Goal: Check status: Check status

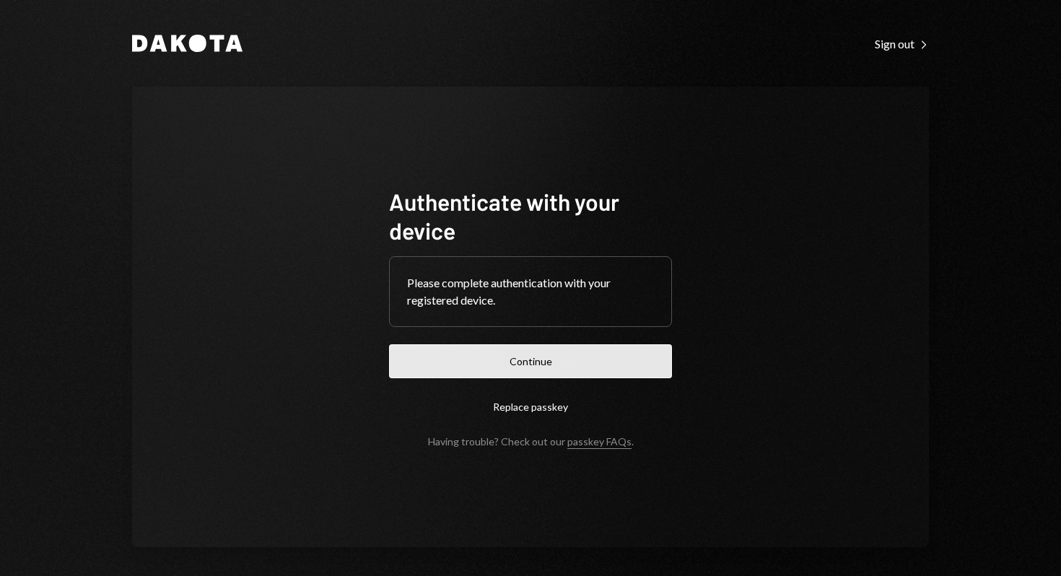
click at [564, 359] on button "Continue" at bounding box center [530, 361] width 283 height 34
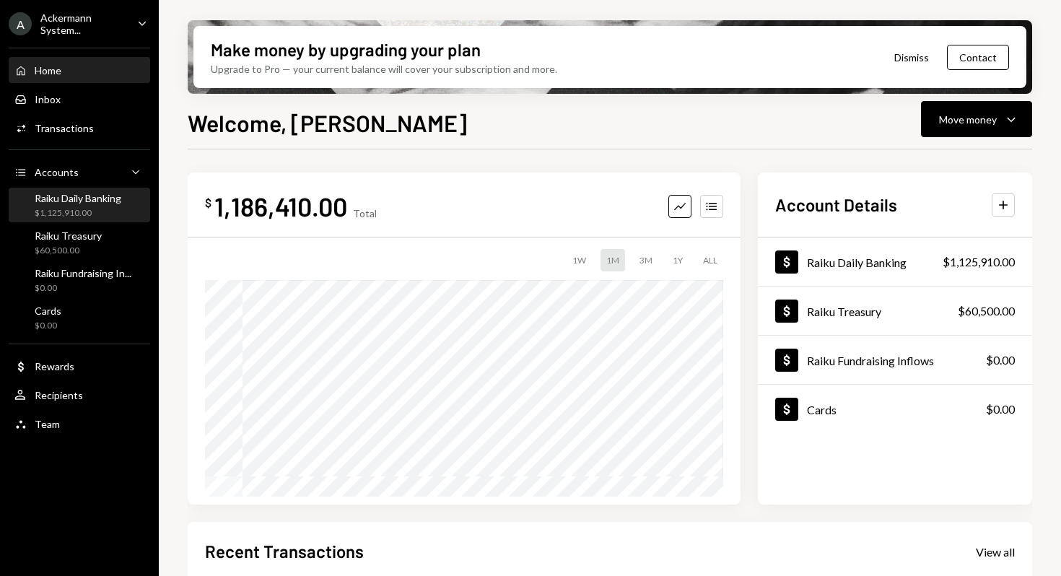
click at [77, 205] on div "Raiku Daily Banking $1,125,910.00" at bounding box center [78, 205] width 87 height 27
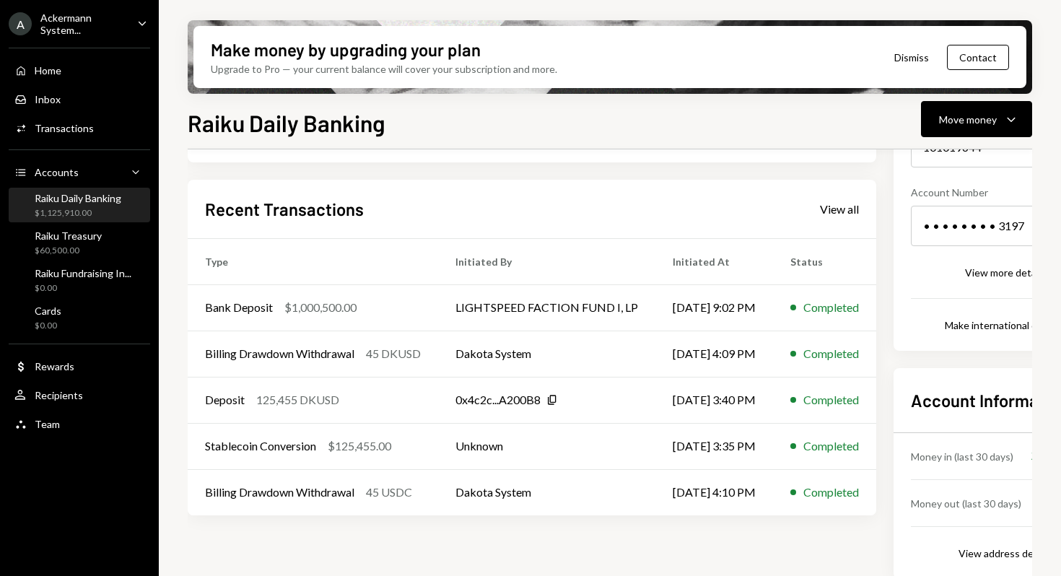
scroll to position [202, 0]
